Goal: Task Accomplishment & Management: Manage account settings

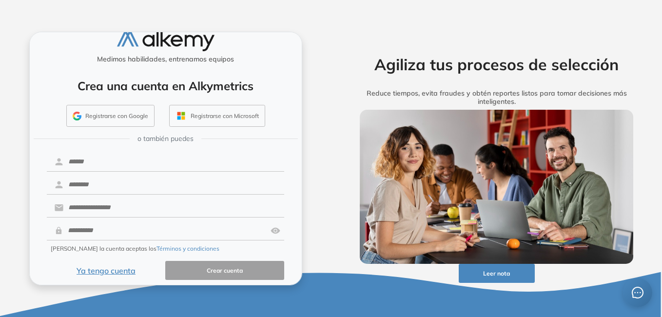
scroll to position [19, 0]
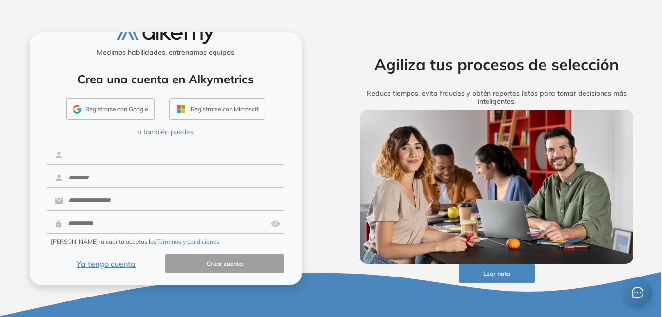
click at [89, 157] on input "text" at bounding box center [173, 155] width 221 height 19
click at [333, 195] on div "Agiliza tus procesos de selección Reduce tiempos, evita fraudes y obtén reporte…" at bounding box center [496, 158] width 331 height 317
click at [107, 264] on button "Ya tengo cuenta" at bounding box center [106, 263] width 119 height 19
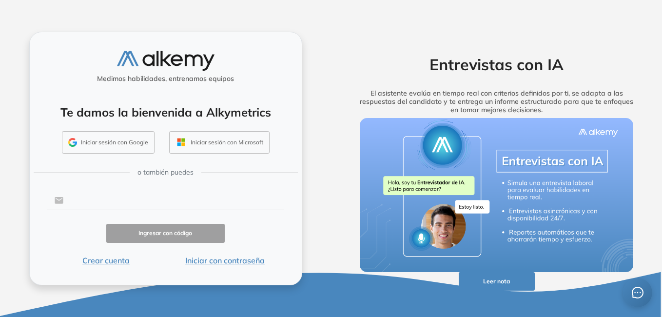
click at [110, 206] on input "text" at bounding box center [173, 200] width 221 height 19
type input "**********"
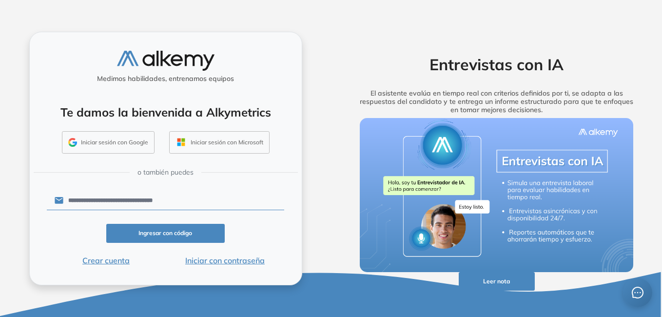
click at [225, 257] on button "Iniciar con contraseña" at bounding box center [224, 260] width 119 height 12
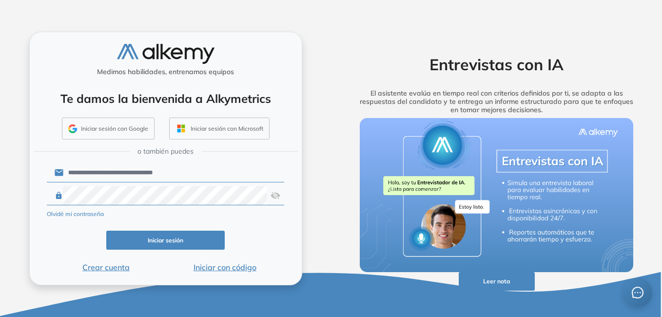
click at [159, 241] on button "Iniciar sesión" at bounding box center [165, 240] width 119 height 19
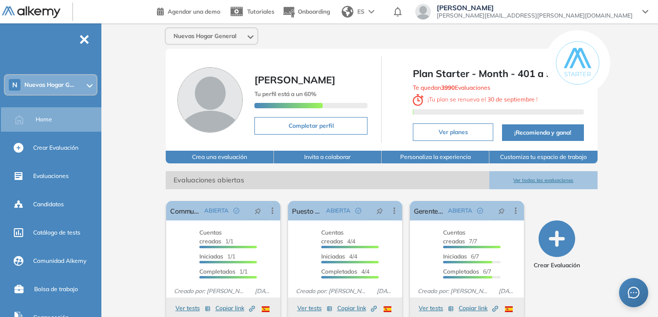
click at [77, 83] on div "N Nuevas Hogar G..." at bounding box center [51, 84] width 92 height 19
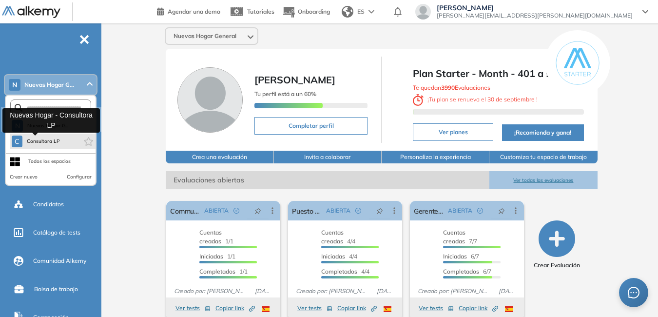
click at [46, 141] on span "Consultora LP" at bounding box center [43, 141] width 34 height 8
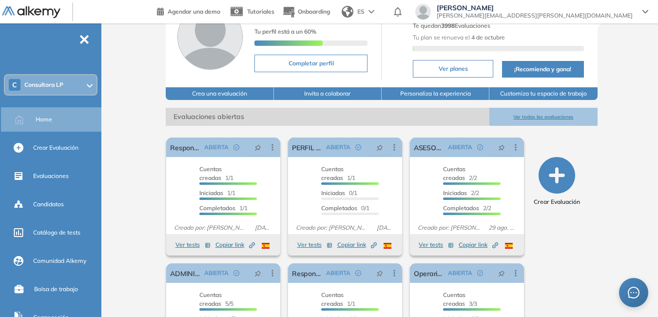
scroll to position [97, 0]
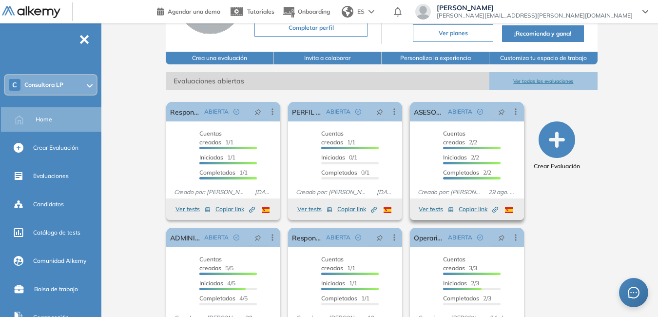
click at [475, 205] on span "Copiar link Created by potrace 1.16, written by Peter Selinger 2001-2019" at bounding box center [478, 209] width 39 height 9
click at [579, 14] on span "lucrecia.pedraza@nuevashogar.com.ar" at bounding box center [535, 16] width 196 height 8
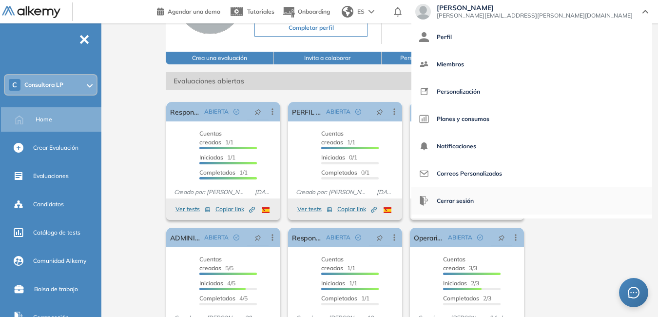
click at [474, 194] on span "Cerrar sesión" at bounding box center [455, 200] width 37 height 23
